Goal: Register for event/course

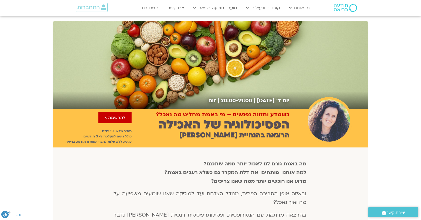
scroll to position [339, 0]
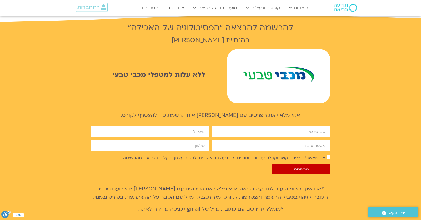
click at [372, 92] on div "להרשמה להרצאה "הפסיכולוגיה של האכילה" בהנחיית הילה אפללו ללא עלות למטפלי מכבי ט…" at bounding box center [210, 62] width 421 height 95
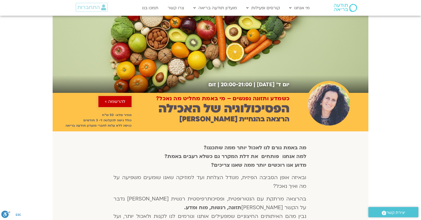
click at [110, 103] on span "להרשמה >" at bounding box center [115, 101] width 21 height 5
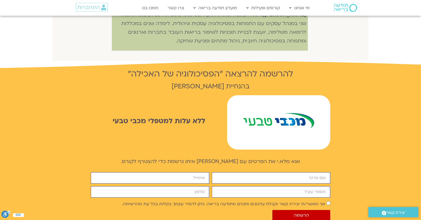
scroll to position [304, 0]
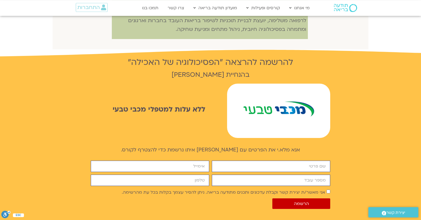
click at [271, 174] on input "מספר עובד" at bounding box center [271, 179] width 118 height 11
paste input "544606610"
type input "544606610"
click at [274, 161] on input "firstname" at bounding box center [271, 165] width 118 height 11
type input "check"
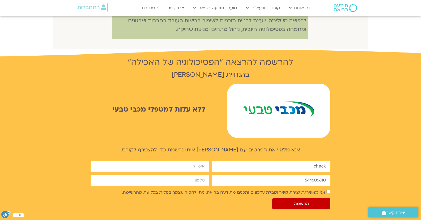
click at [183, 160] on input "email" at bounding box center [150, 165] width 118 height 11
type input "c"
type input "yonatanrf3@gmail.com"
click at [195, 174] on input "cellphone" at bounding box center [150, 179] width 118 height 11
type input "0546099041"
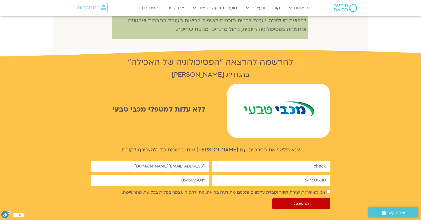
click at [342, 163] on div "אנא מלא.י את הפרטים עם המייל איתו נרשמת כדי להצטרף לקורס. firstname check email…" at bounding box center [210, 199] width 421 height 120
click at [297, 201] on span "הרשמה" at bounding box center [301, 203] width 15 height 5
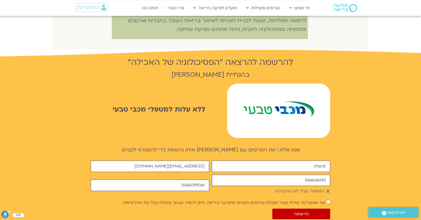
click at [230, 178] on input "544606610" at bounding box center [271, 179] width 118 height 11
paste input "6904636"
type input "6904636"
click at [371, 174] on div "אנא מלא.י את הפרטים עם המייל איתו נרשמת כדי להצטרף לקורס. firstname check email…" at bounding box center [210, 208] width 421 height 138
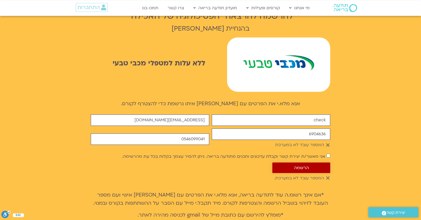
click at [311, 165] on span "הרשמה" at bounding box center [301, 167] width 45 height 5
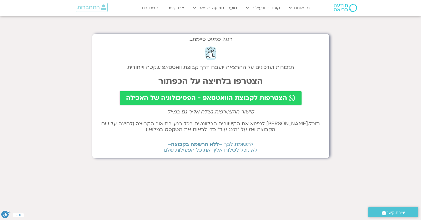
click at [180, 105] on link "הצטרפות לקבוצת הוואטסאפ - הפסיכולוגיה של האכילה" at bounding box center [211, 98] width 182 height 14
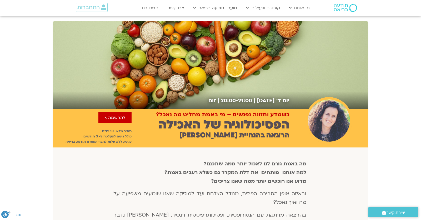
scroll to position [350, 0]
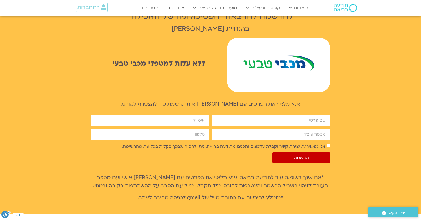
click at [283, 128] on input "מספר עובד" at bounding box center [271, 133] width 118 height 11
paste input "1069132"
type input "1069132"
click at [266, 128] on input "מספר עובד" at bounding box center [271, 133] width 118 height 11
paste input "6904636"
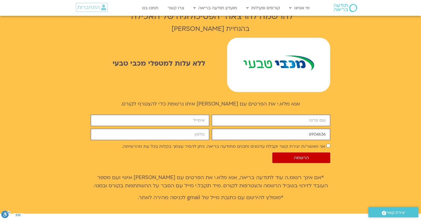
type input "6904636"
click at [277, 115] on input "firstname" at bounding box center [271, 120] width 118 height 11
type input "check"
click at [190, 115] on input "email" at bounding box center [150, 120] width 118 height 11
type input "yonatanrf3@gmail.com"
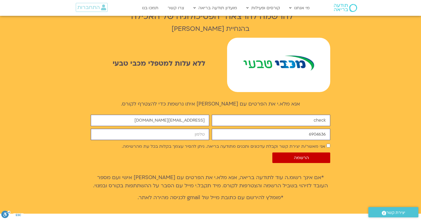
click at [189, 128] on input "cellphone" at bounding box center [150, 133] width 118 height 11
click at [250, 143] on label "אני מאשר/ת יצירת קשר וקבלת עדכונים ותכנים מתודעה בריאה. ניתן להסיר עצמך בקלות ב…" at bounding box center [223, 146] width 203 height 6
click at [176, 128] on input "cellphone" at bounding box center [150, 133] width 118 height 11
type input "0546099041"
click at [301, 153] on button "הרשמה" at bounding box center [301, 157] width 58 height 11
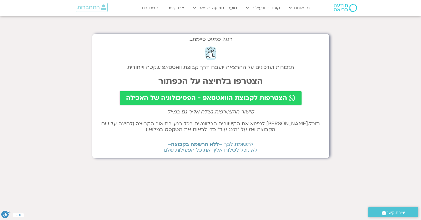
click at [156, 100] on span "הצטרפות לקבוצת הוואטסאפ - הפסיכולוגיה של האכילה" at bounding box center [206, 97] width 161 height 7
click at [93, 15] on div "התחברות" at bounding box center [88, 7] width 54 height 15
click at [96, 6] on span "התחברות" at bounding box center [88, 7] width 22 height 6
